Goal: Check status: Check status

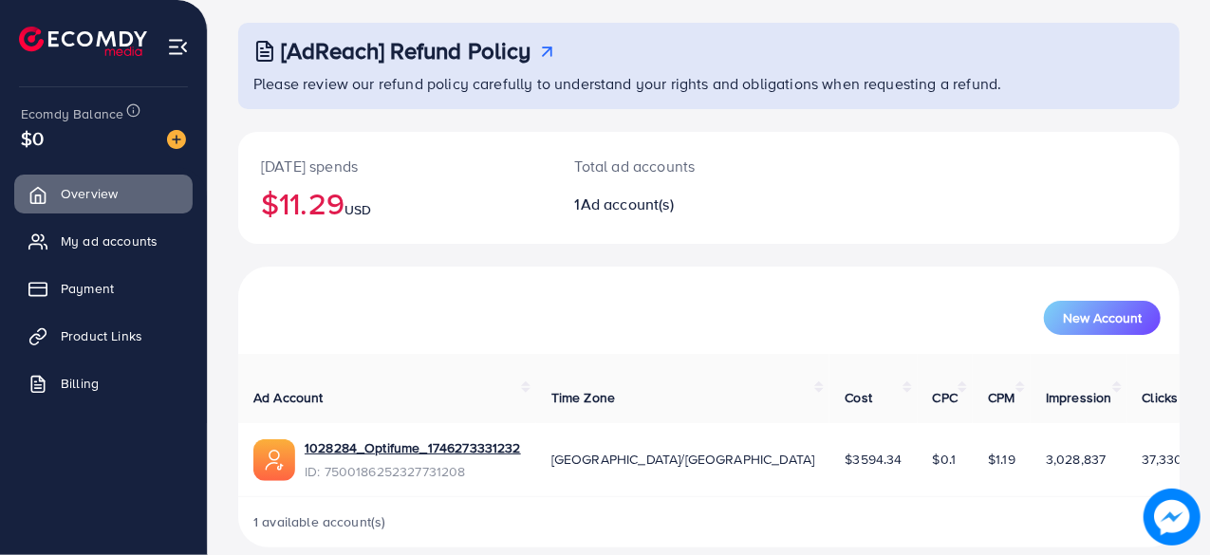
scroll to position [97, 0]
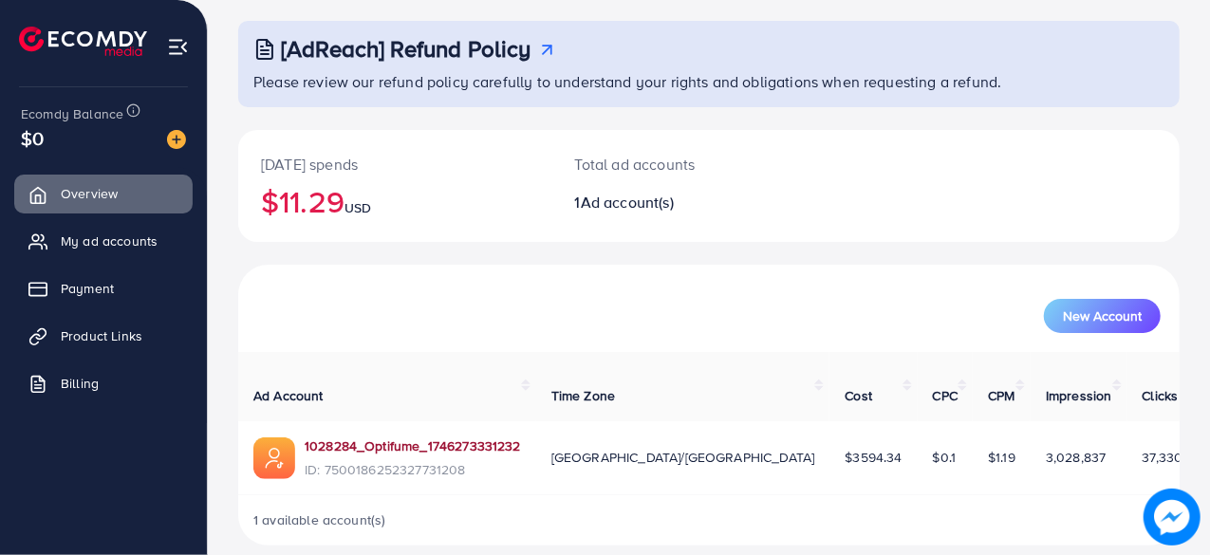
click at [391, 437] on link "1028284_Optifume_1746273331232" at bounding box center [413, 446] width 216 height 19
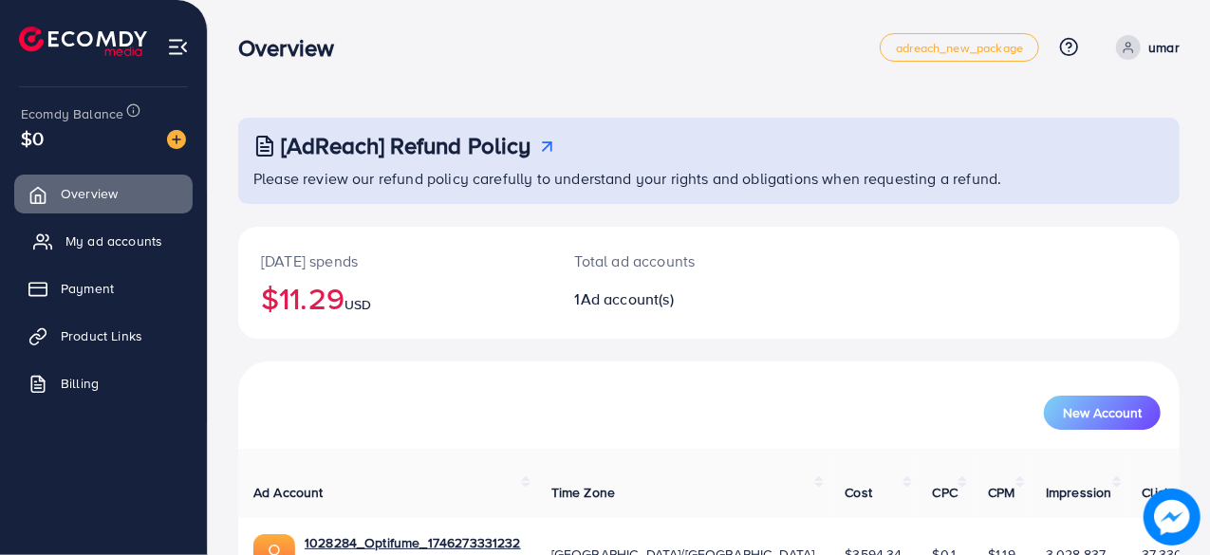
click at [91, 239] on span "My ad accounts" at bounding box center [113, 241] width 97 height 19
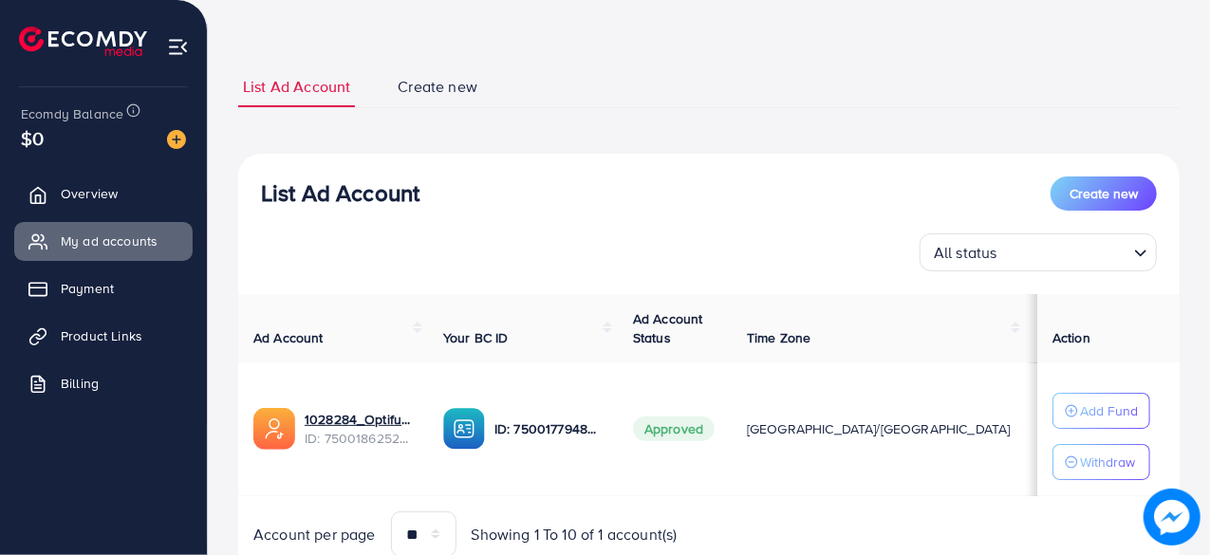
scroll to position [150, 0]
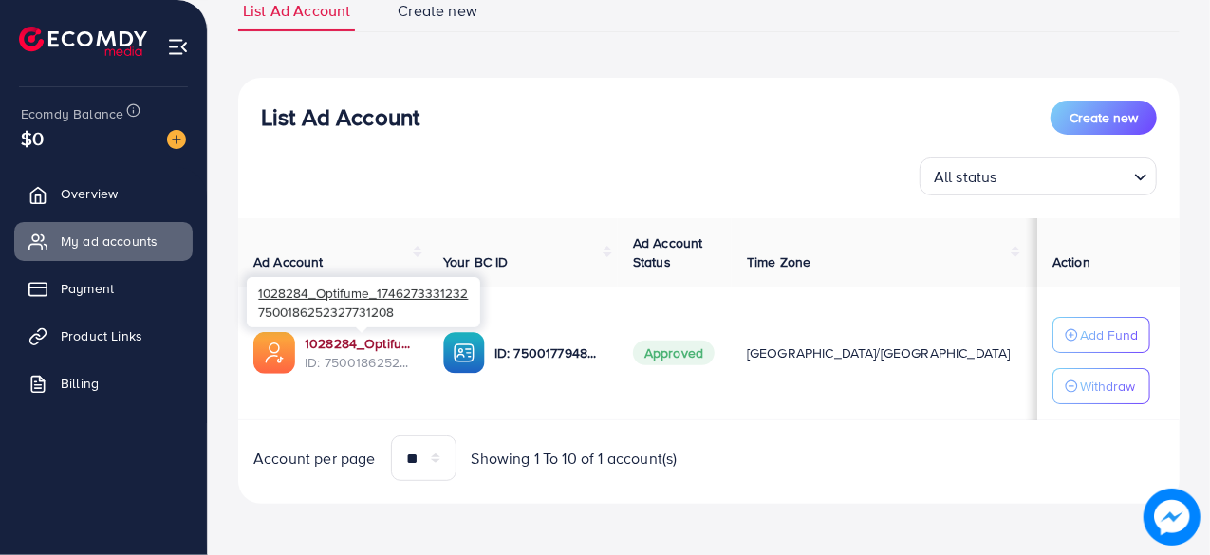
click at [370, 344] on link "1028284_Optifume_1746273331232" at bounding box center [359, 343] width 108 height 19
